Goal: Obtain resource: Obtain resource

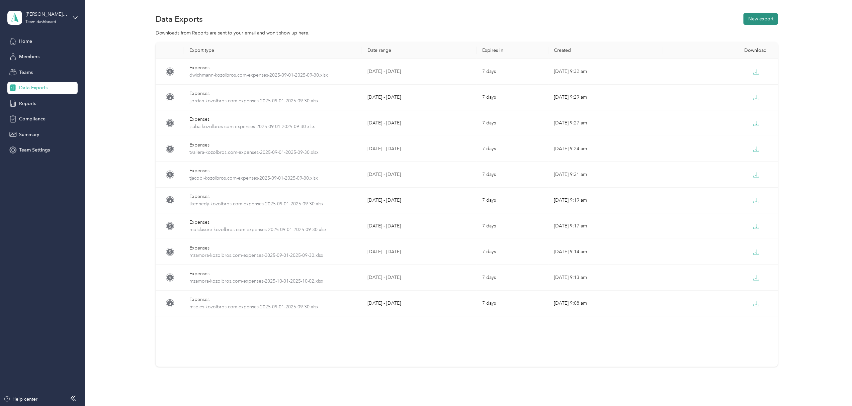
click at [758, 18] on button "New export" at bounding box center [761, 19] width 34 height 12
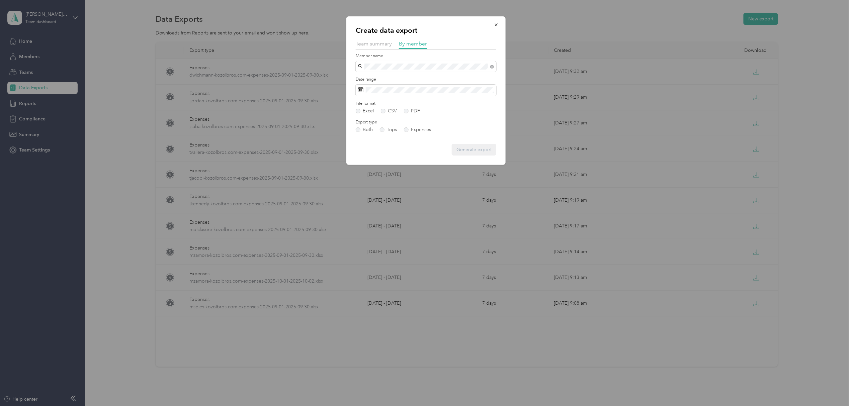
click at [378, 76] on span "[PERSON_NAME]" at bounding box center [379, 79] width 37 height 6
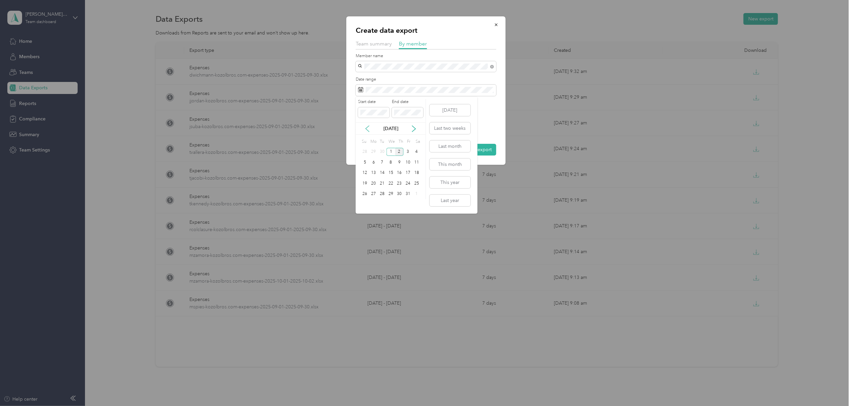
click at [367, 126] on icon at bounding box center [367, 129] width 7 height 7
click at [372, 151] on div "1" at bounding box center [374, 152] width 9 height 8
click at [382, 193] on div "30" at bounding box center [382, 194] width 9 height 8
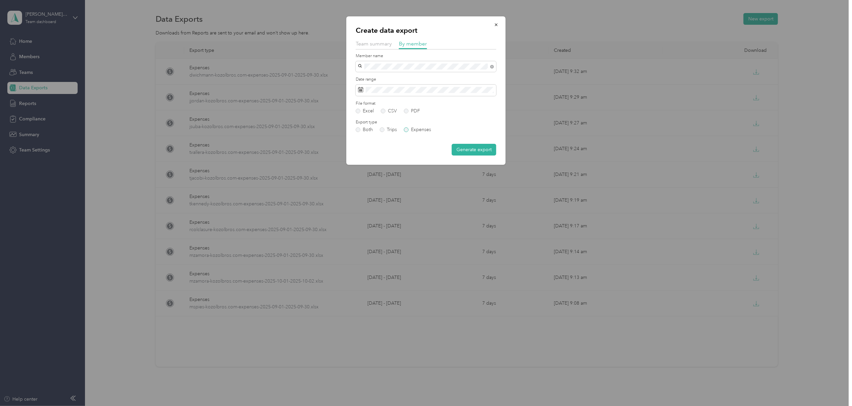
click at [405, 129] on label "Expenses" at bounding box center [417, 130] width 27 height 5
click at [465, 146] on button "Generate export" at bounding box center [474, 150] width 45 height 12
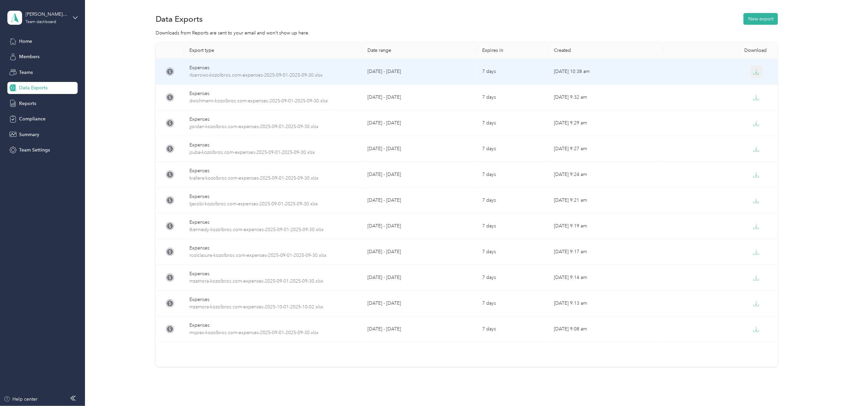
click at [753, 72] on icon "button" at bounding box center [756, 72] width 6 height 6
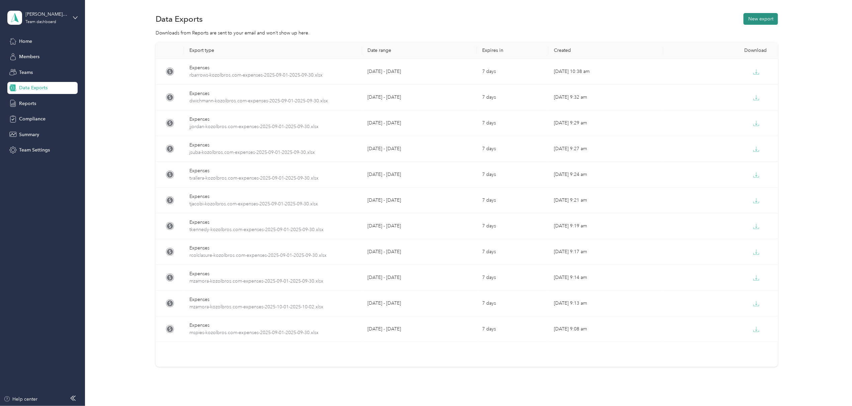
click at [765, 15] on button "New export" at bounding box center [761, 19] width 34 height 12
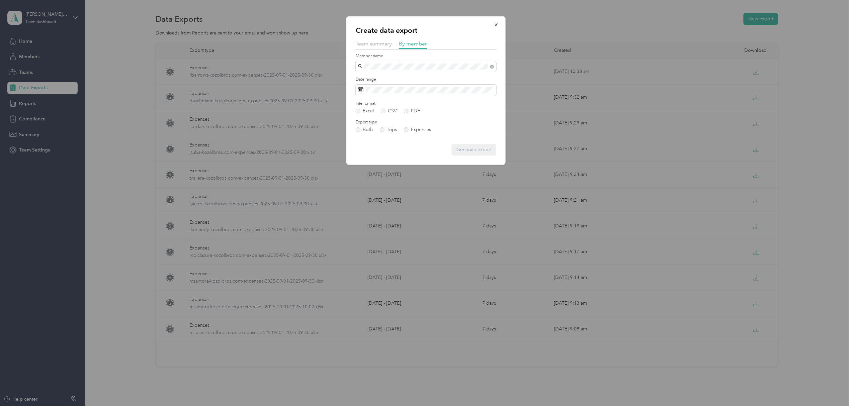
click at [384, 77] on span "[EMAIL_ADDRESS][DOMAIN_NAME]" at bounding box center [400, 79] width 79 height 6
click at [405, 128] on label "Expenses" at bounding box center [417, 130] width 27 height 5
click at [465, 151] on button "Generate export" at bounding box center [474, 150] width 45 height 12
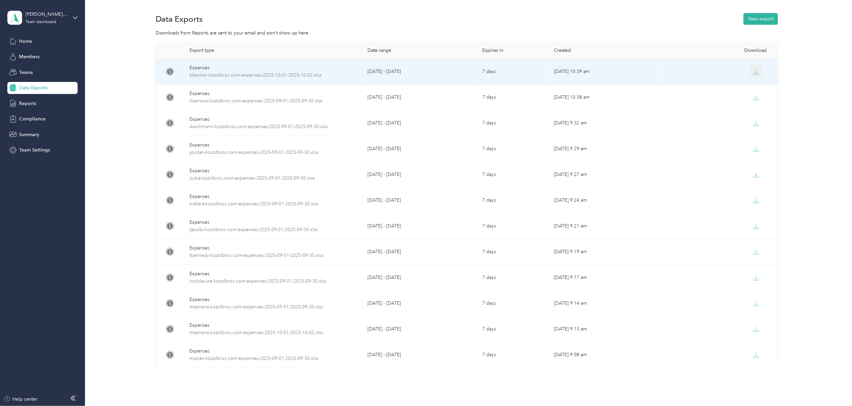
click at [753, 72] on icon "button" at bounding box center [756, 72] width 6 height 6
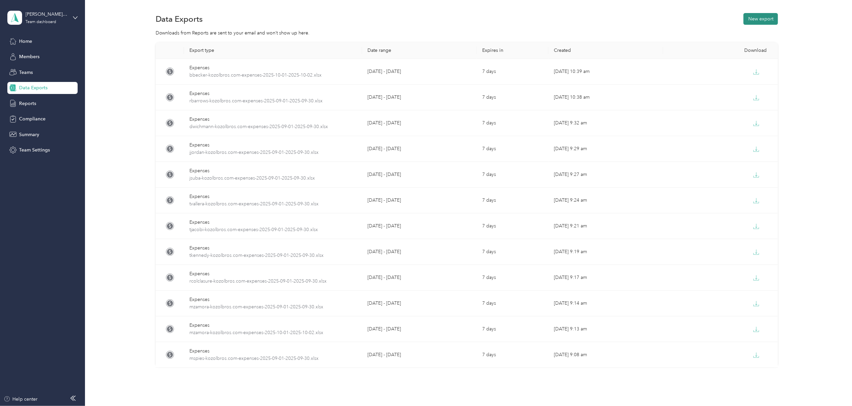
click at [754, 15] on button "New export" at bounding box center [761, 19] width 34 height 12
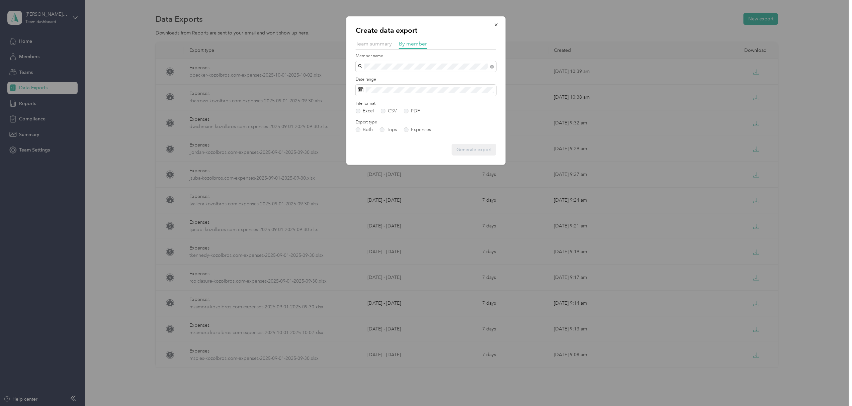
click at [404, 77] on div "[PERSON_NAME]" at bounding box center [426, 75] width 131 height 7
click at [407, 93] on span at bounding box center [426, 90] width 141 height 11
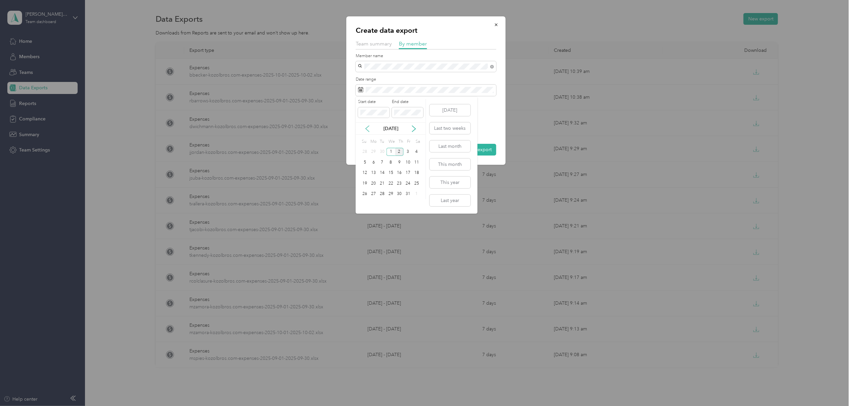
click at [367, 128] on icon at bounding box center [367, 129] width 3 height 6
click at [374, 149] on div "1" at bounding box center [374, 152] width 9 height 8
click at [384, 195] on div "30" at bounding box center [382, 194] width 9 height 8
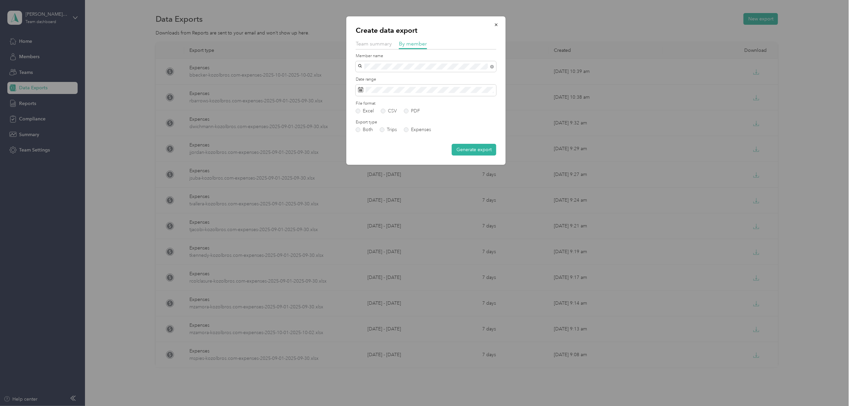
click at [403, 128] on div "Both Trips Expenses" at bounding box center [426, 130] width 141 height 5
click at [407, 130] on label "Expenses" at bounding box center [417, 130] width 27 height 5
click at [473, 150] on button "Generate export" at bounding box center [474, 150] width 45 height 12
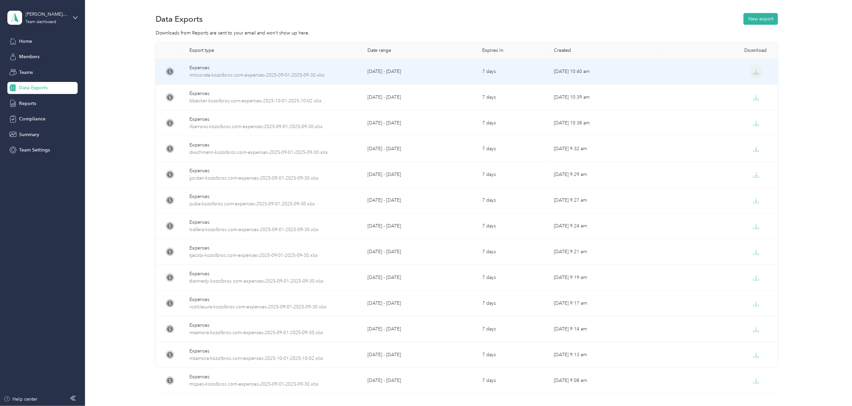
click at [756, 70] on icon "button" at bounding box center [756, 72] width 6 height 6
